Goal: Find contact information: Find contact information

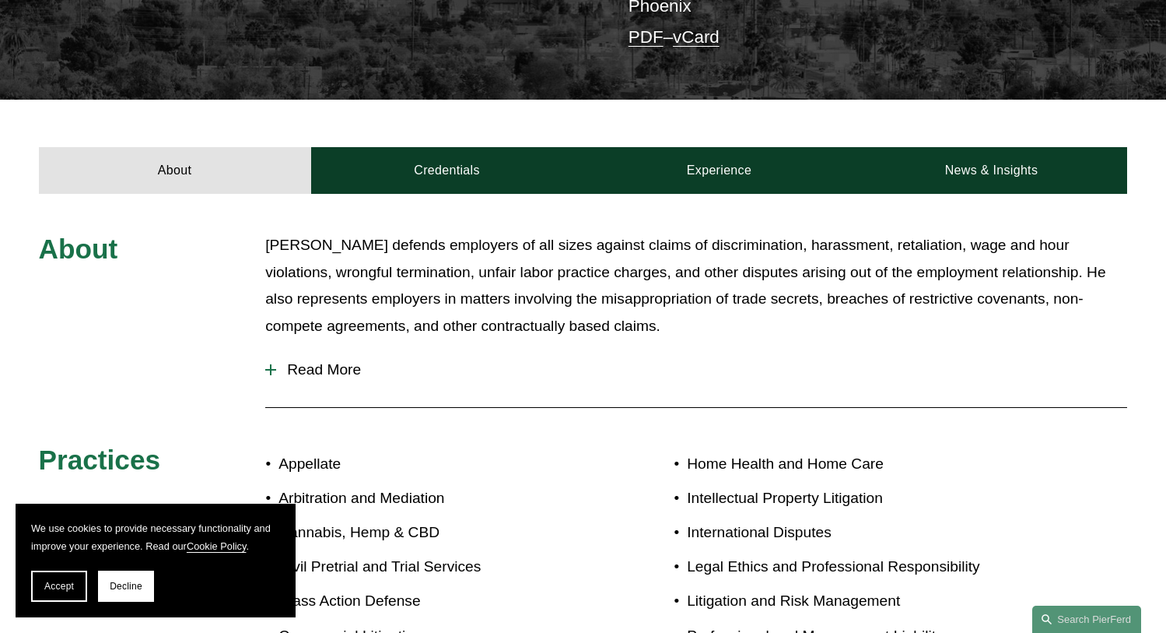
scroll to position [460, 0]
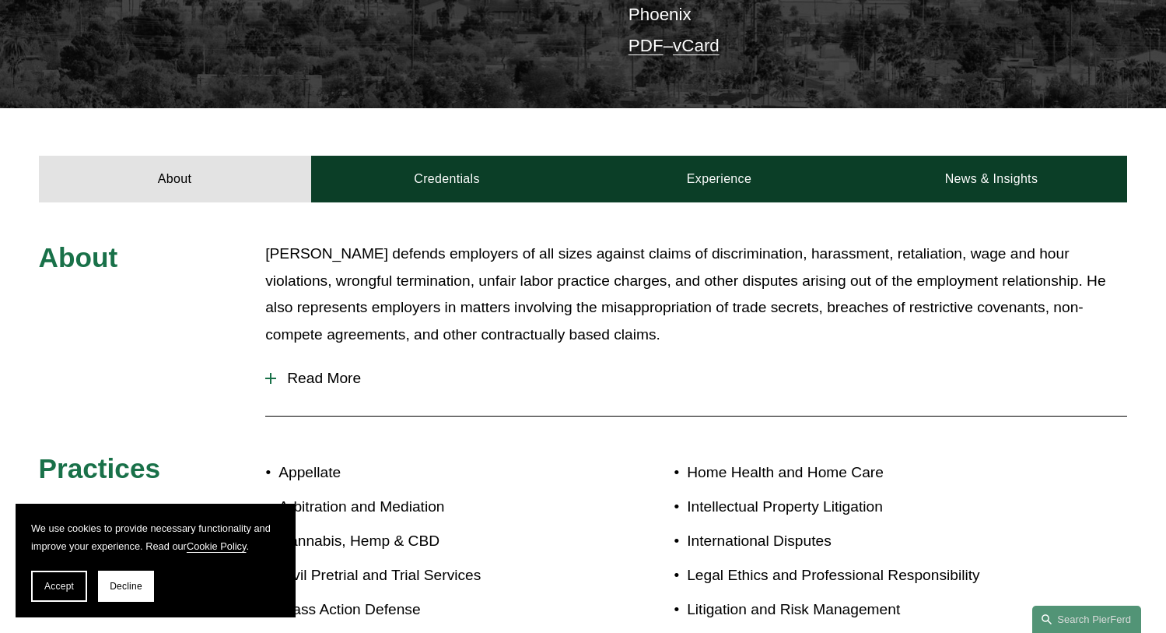
click at [347, 370] on span "Read More" at bounding box center [701, 378] width 851 height 17
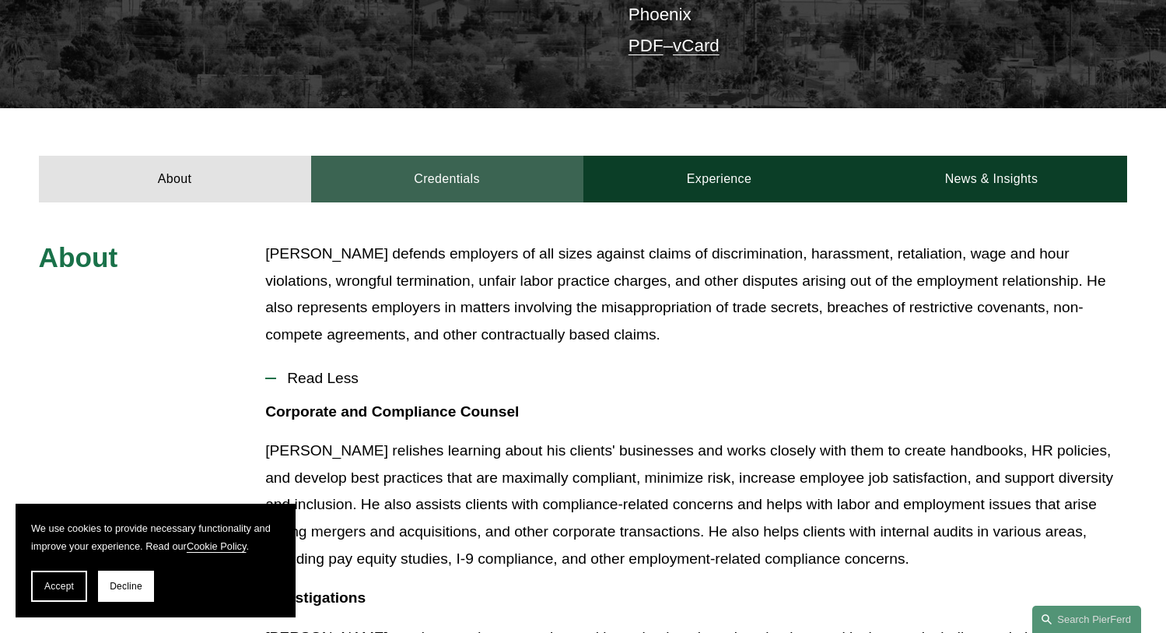
click at [476, 165] on link "Credentials" at bounding box center [447, 179] width 272 height 47
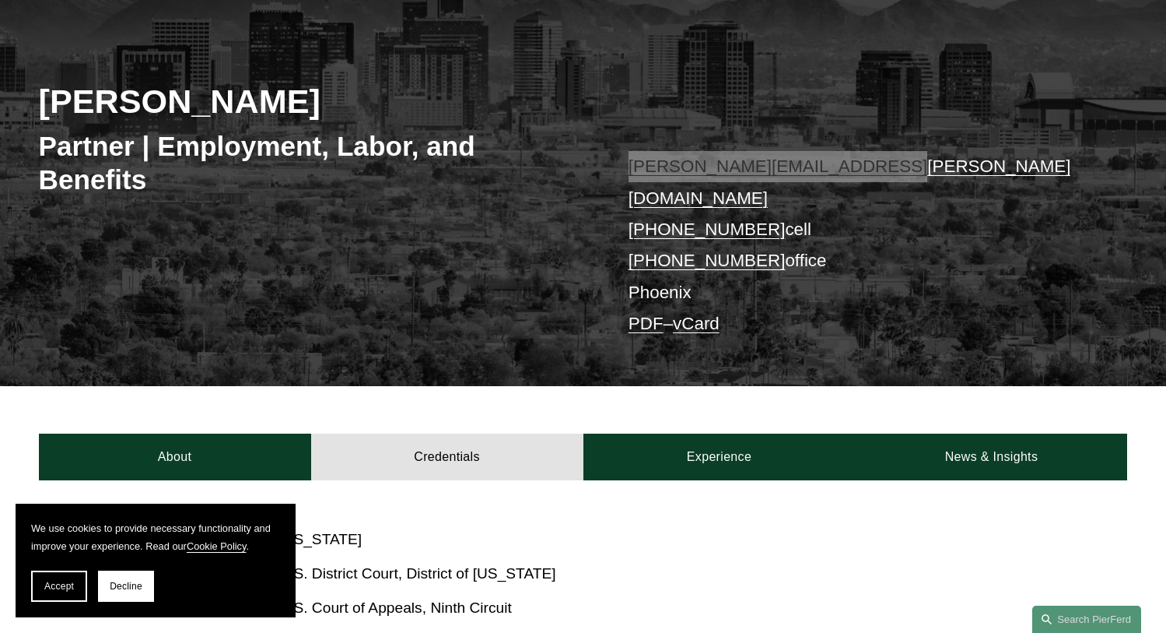
scroll to position [0, 0]
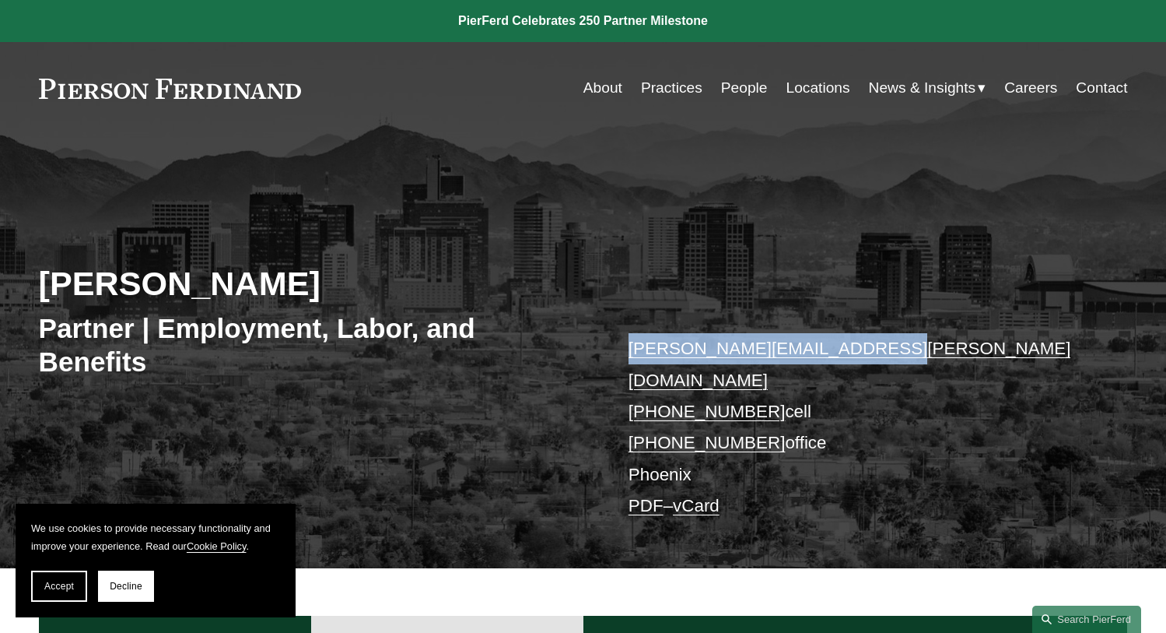
click at [797, 88] on link "Locations" at bounding box center [818, 88] width 64 height 30
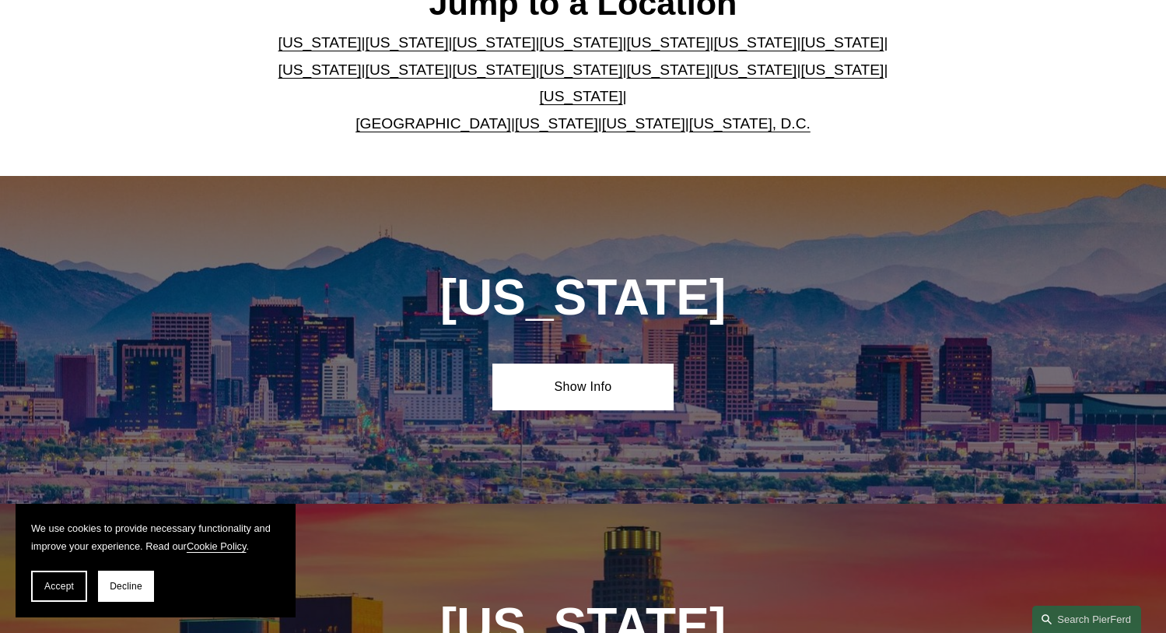
click at [305, 51] on link "[US_STATE]" at bounding box center [320, 42] width 83 height 16
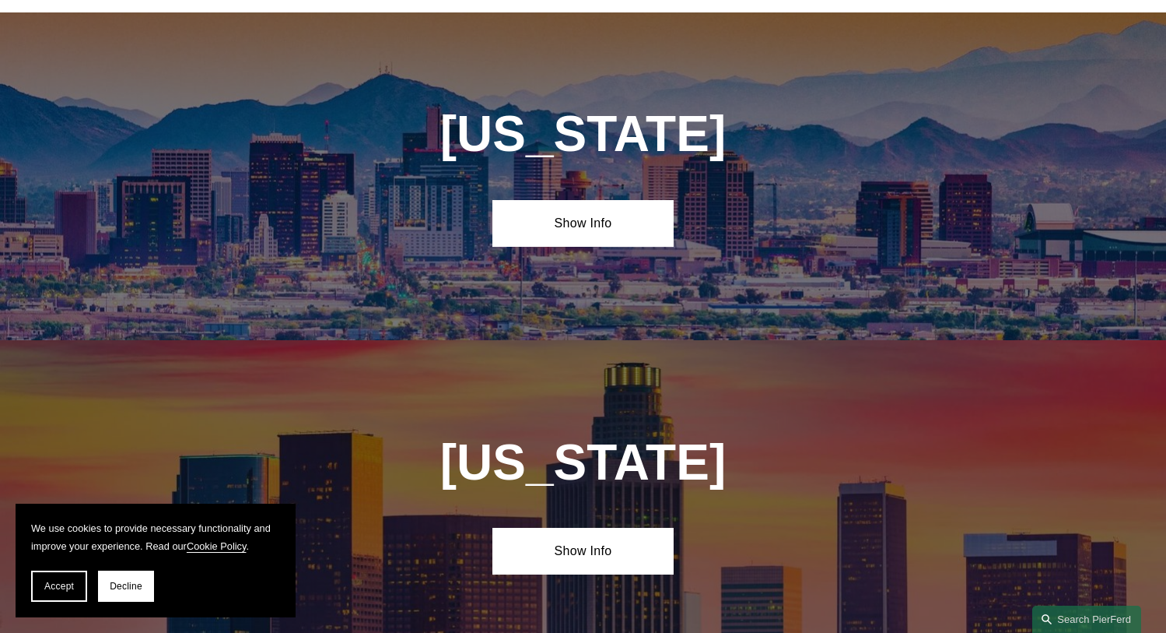
scroll to position [668, 0]
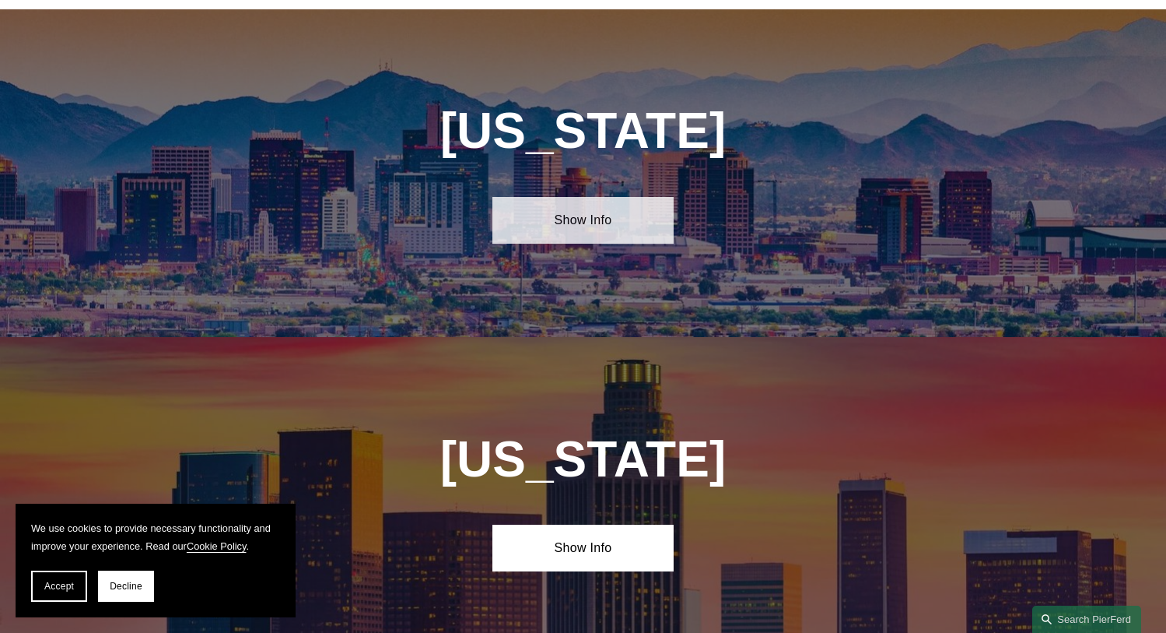
drag, startPoint x: 601, startPoint y: 247, endPoint x: 595, endPoint y: 228, distance: 20.2
click at [601, 247] on div "[US_STATE] Show Info" at bounding box center [583, 173] width 1166 height 328
click at [599, 209] on link "Show Info" at bounding box center [582, 220] width 181 height 47
